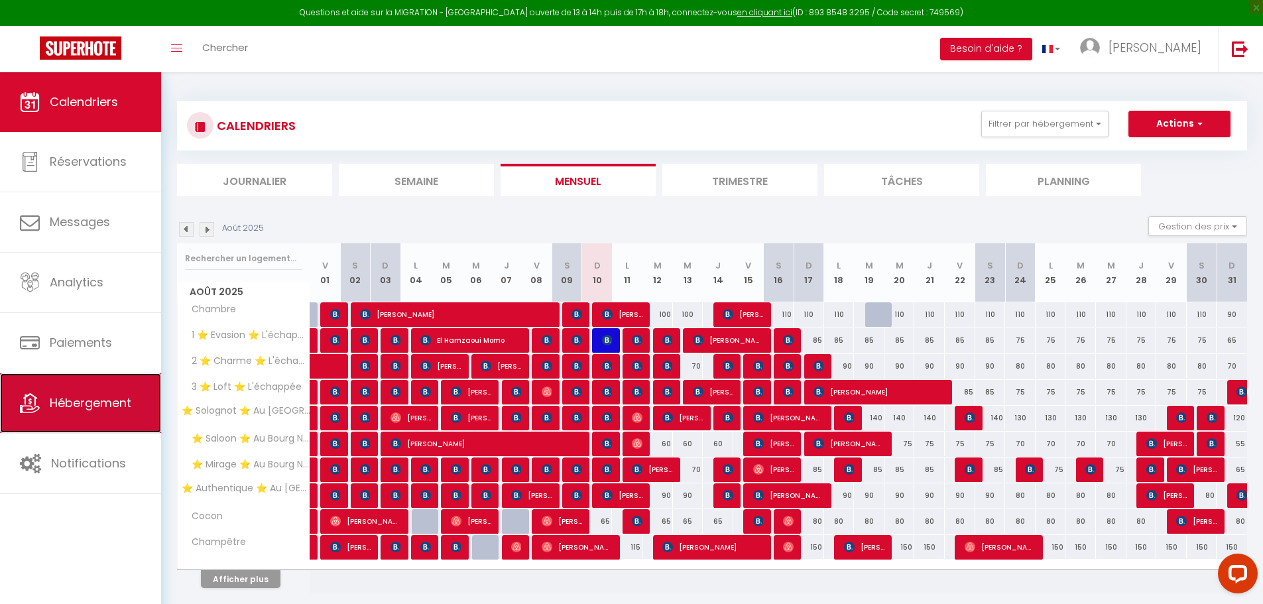
click at [87, 422] on link "Hébergement" at bounding box center [80, 403] width 161 height 60
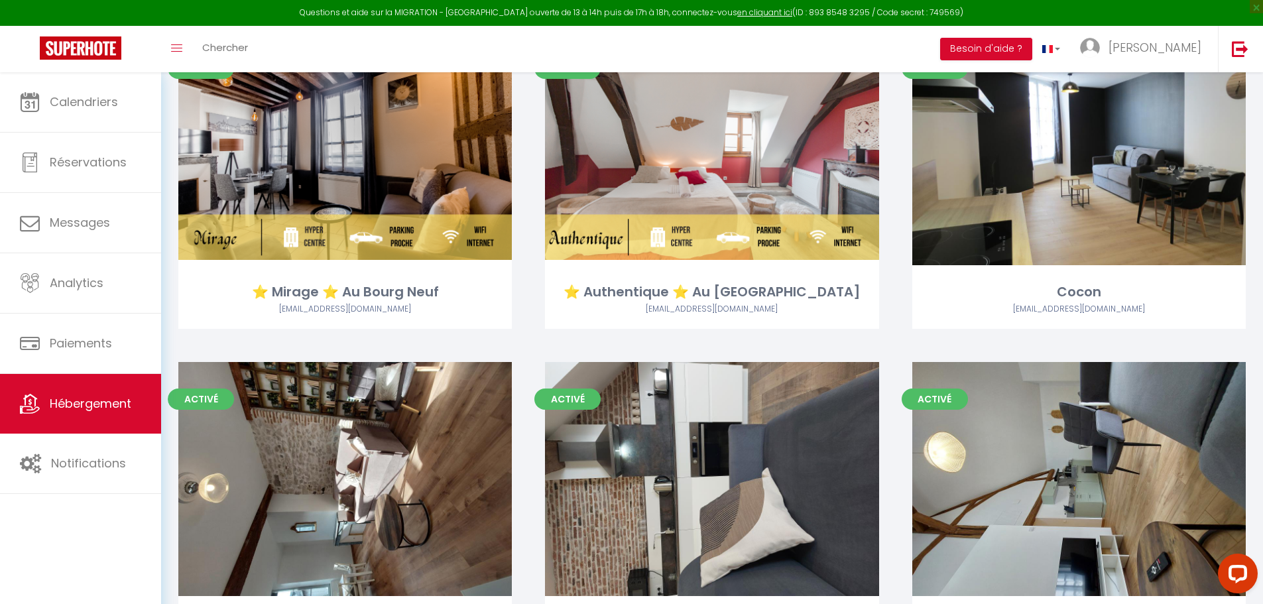
scroll to position [795, 0]
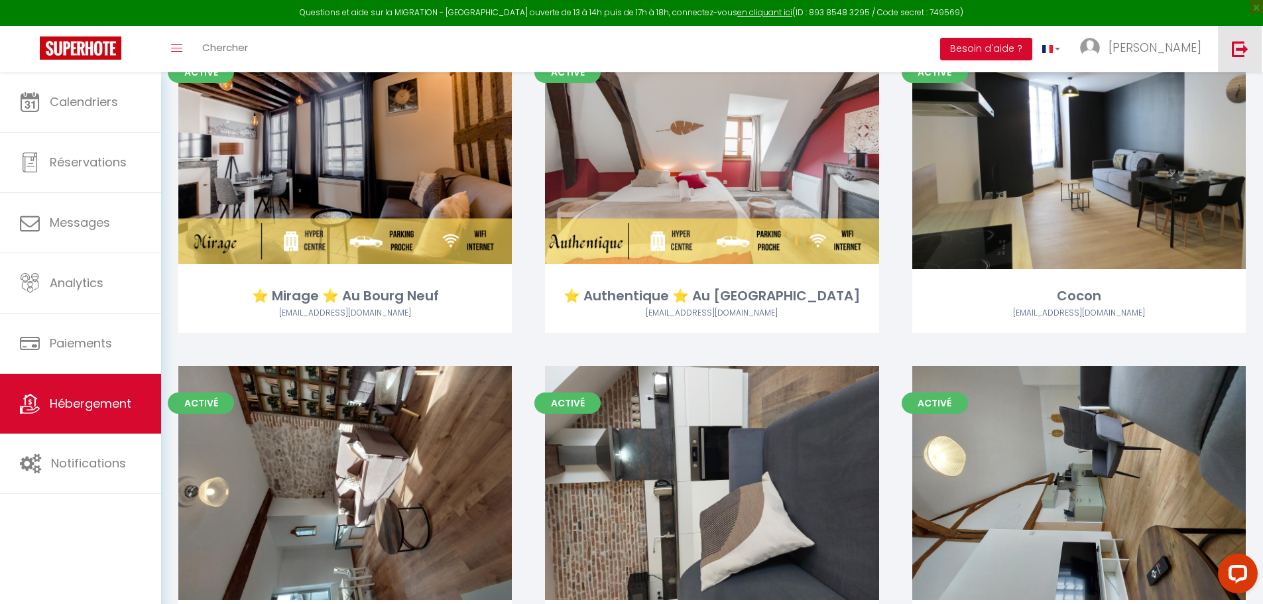
click at [1238, 37] on link at bounding box center [1240, 49] width 44 height 46
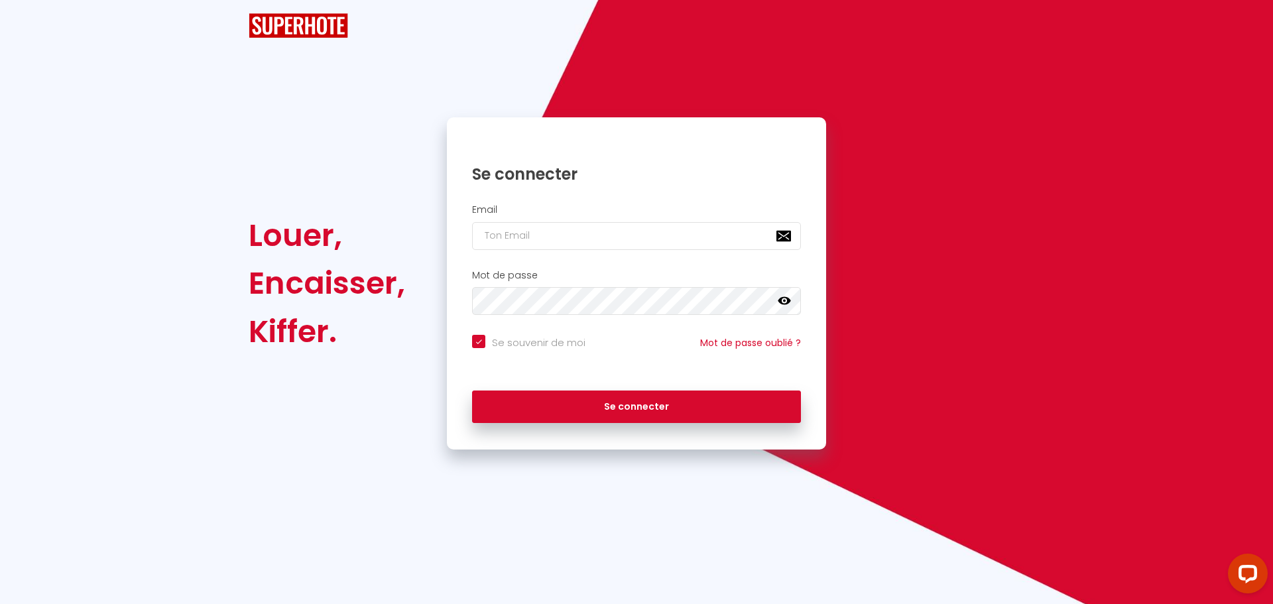
checkbox input "true"
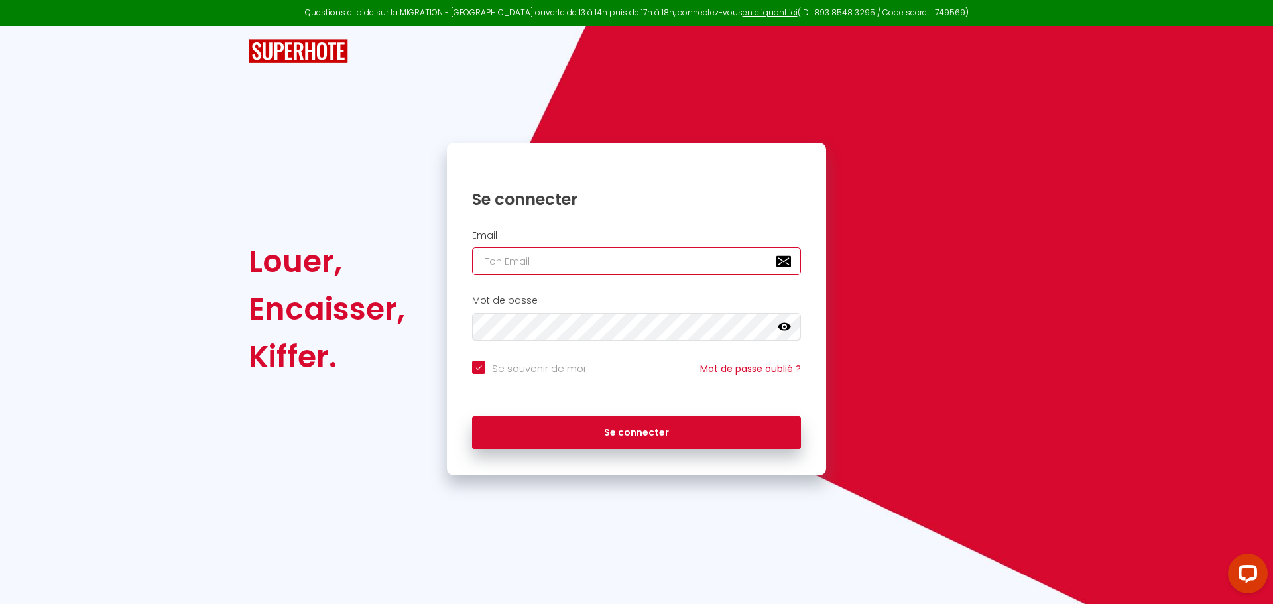
type input "[PERSON_NAME][EMAIL_ADDRESS][DOMAIN_NAME]"
checkbox input "true"
drag, startPoint x: 649, startPoint y: 258, endPoint x: 382, endPoint y: 255, distance: 267.1
click at [382, 255] on div "Louer, Encaisser, Kiffer. Se connecter Email [PERSON_NAME][EMAIL_ADDRESS][DOMAI…" at bounding box center [636, 309] width 793 height 333
paste input "[EMAIL_ADDRESS]"
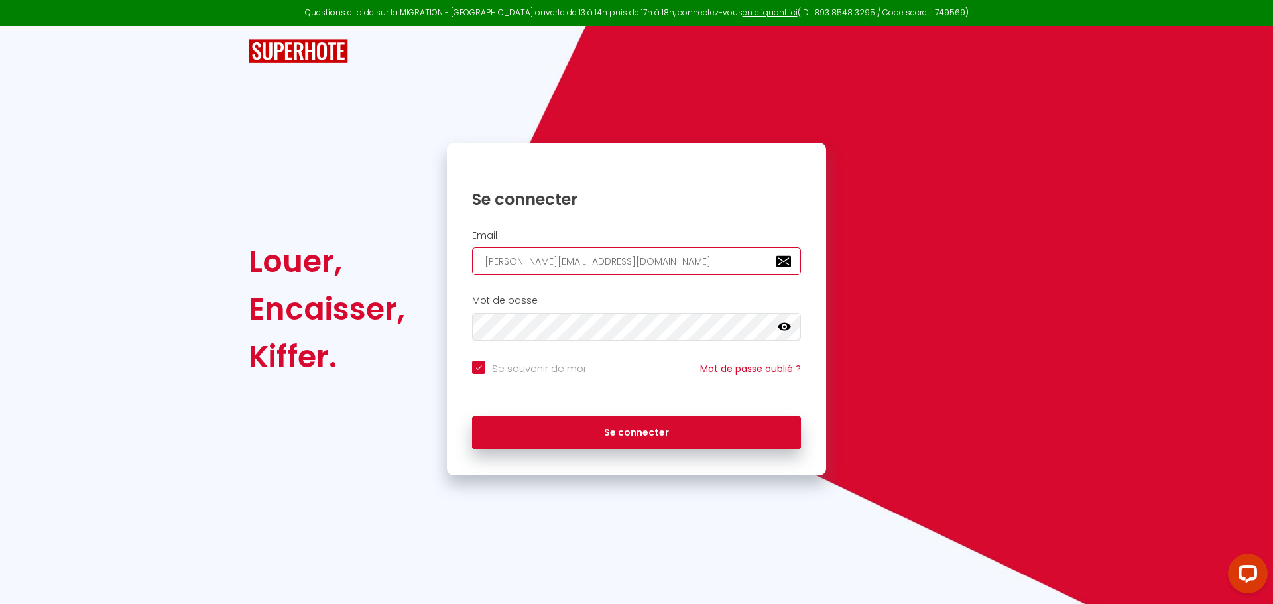
type input "[EMAIL_ADDRESS][DOMAIN_NAME]"
checkbox input "true"
type input "[EMAIL_ADDRESS][DOMAIN_NAME]"
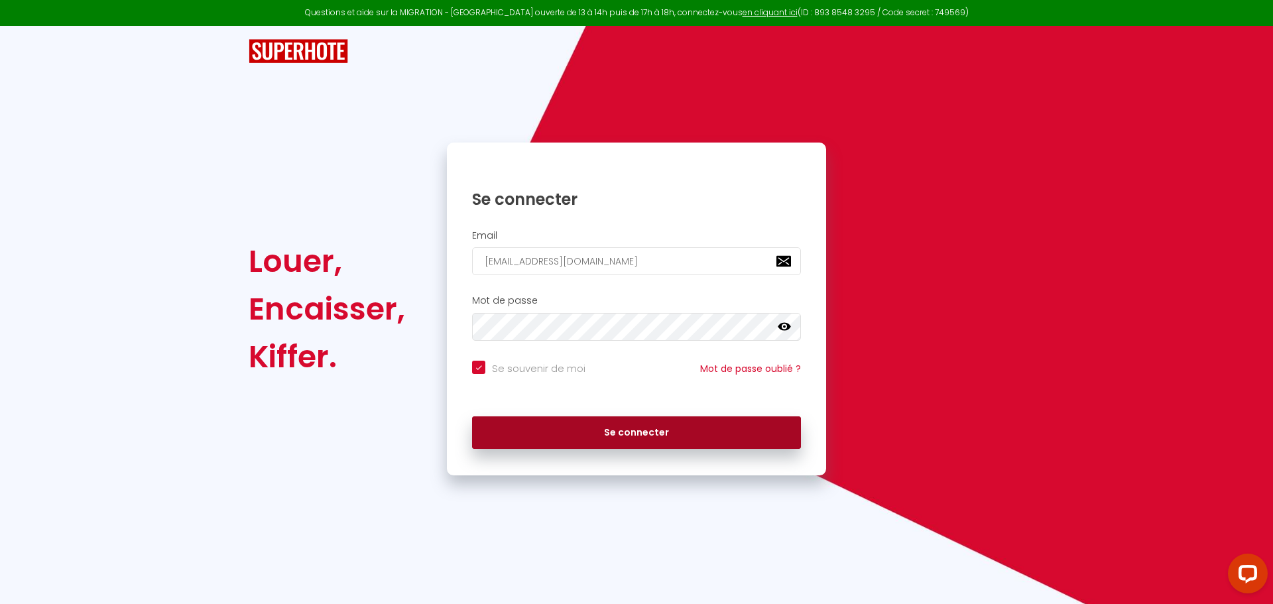
click at [595, 437] on button "Se connecter" at bounding box center [636, 432] width 329 height 33
checkbox input "true"
